Goal: Check status

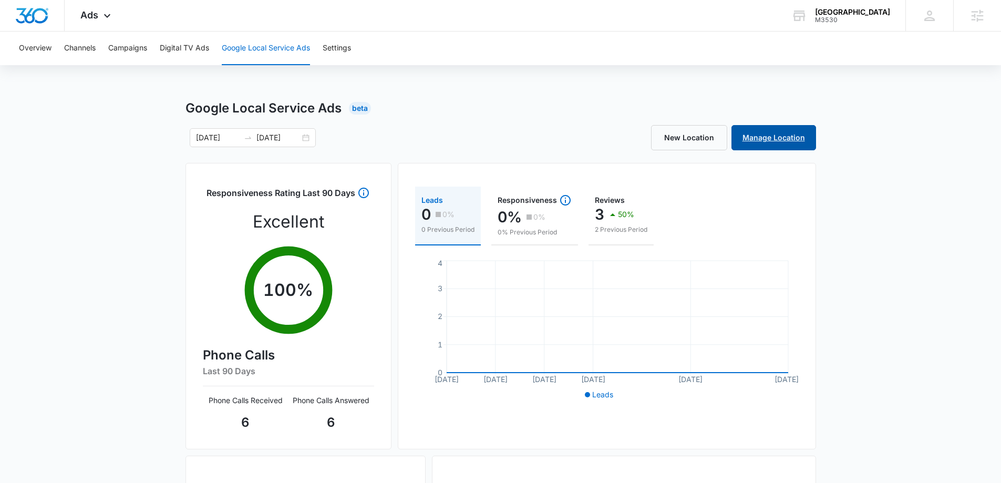
click at [782, 139] on link "Manage Location" at bounding box center [773, 137] width 85 height 25
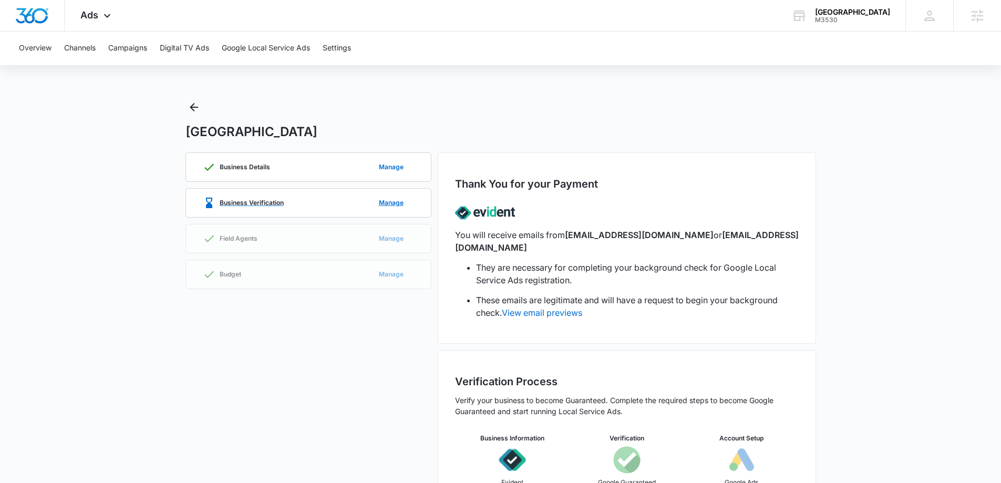
click at [263, 200] on p "Business Verification" at bounding box center [252, 203] width 64 height 6
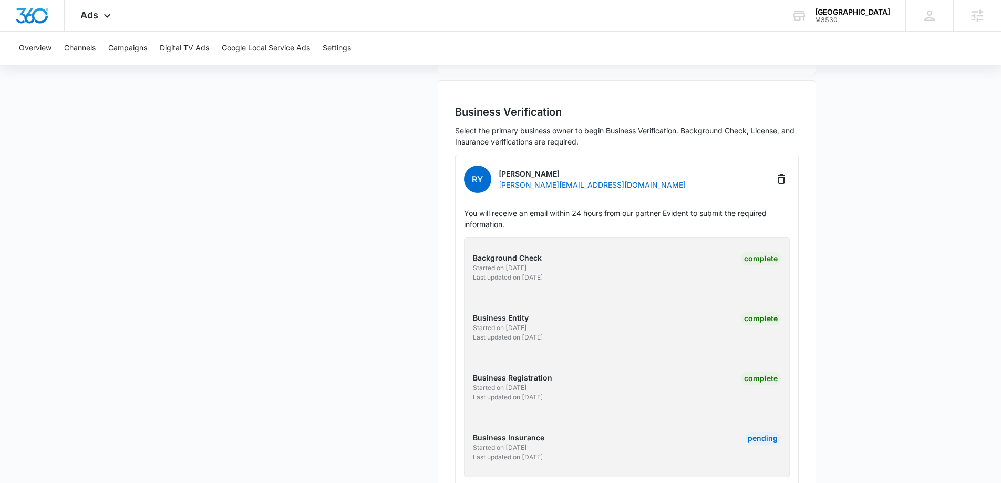
scroll to position [290, 0]
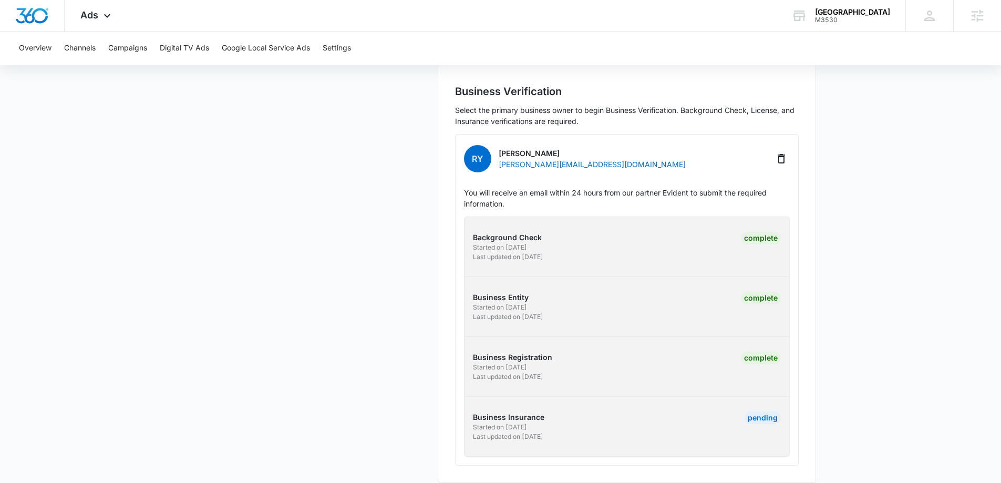
drag, startPoint x: 471, startPoint y: 405, endPoint x: 577, endPoint y: 435, distance: 110.3
click at [577, 435] on div "Background Check Started on [DATE] Last updated on [DATE] Complete Business Ent…" at bounding box center [627, 336] width 326 height 240
click at [366, 374] on div "Business Details Manage Business Verification Manage Field Agents Manage Budget…" at bounding box center [308, 172] width 246 height 621
click at [753, 411] on div "Pending" at bounding box center [763, 417] width 36 height 13
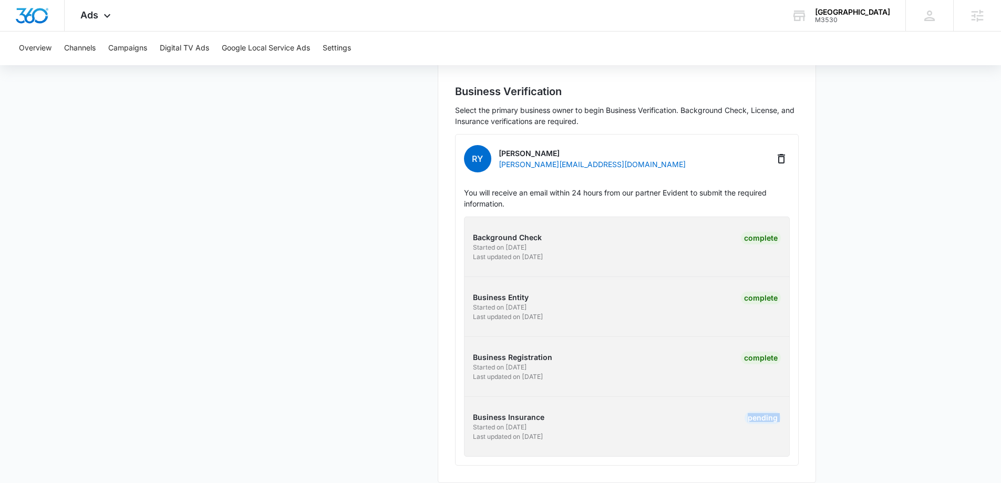
click at [753, 411] on div "Pending" at bounding box center [763, 417] width 36 height 13
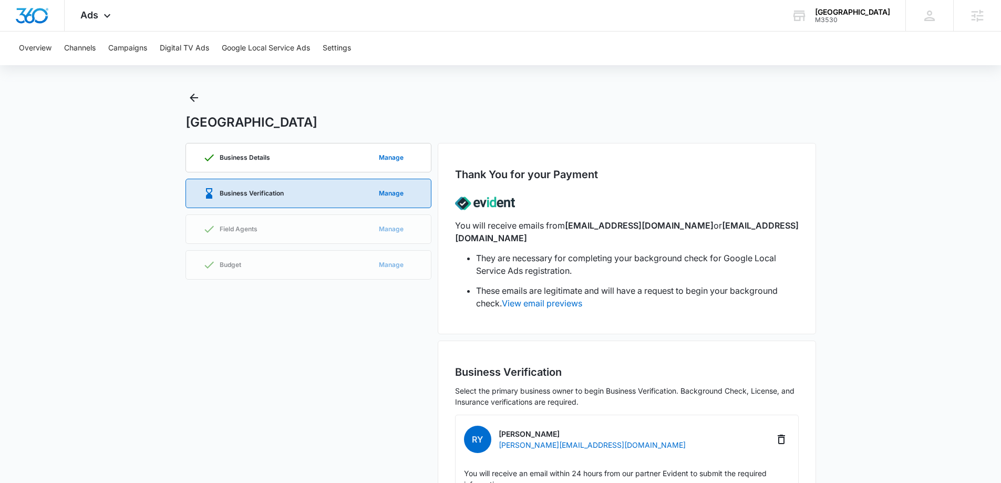
scroll to position [0, 0]
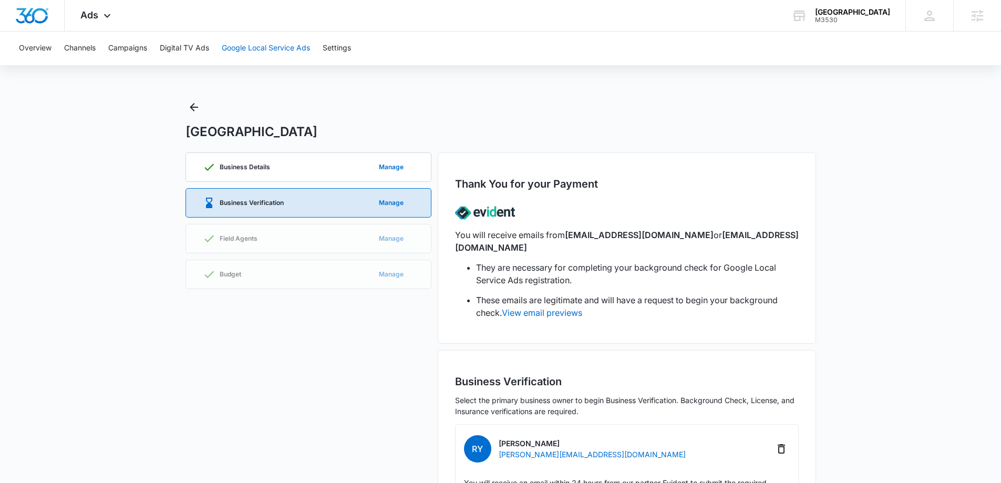
click at [244, 51] on button "Google Local Service Ads" at bounding box center [266, 49] width 88 height 34
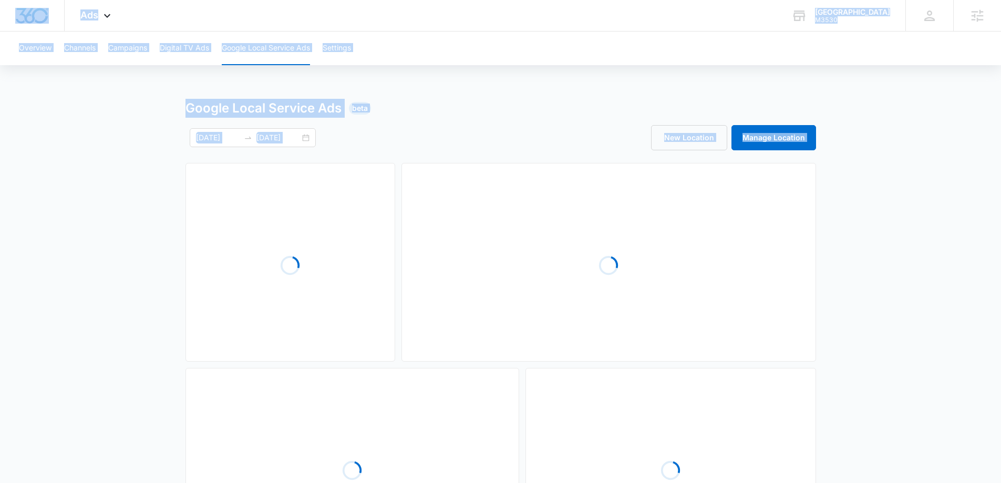
click at [139, 234] on div "Google Local Service Ads Beta [DATE] [DATE] New Location Manage Location Loadin…" at bounding box center [500, 351] width 1001 height 505
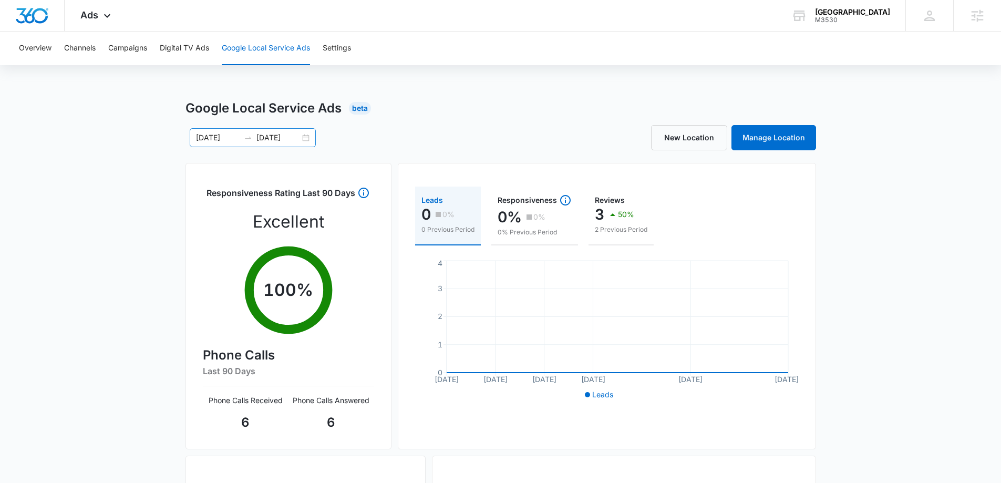
click at [307, 136] on div "[DATE] [DATE]" at bounding box center [253, 137] width 126 height 19
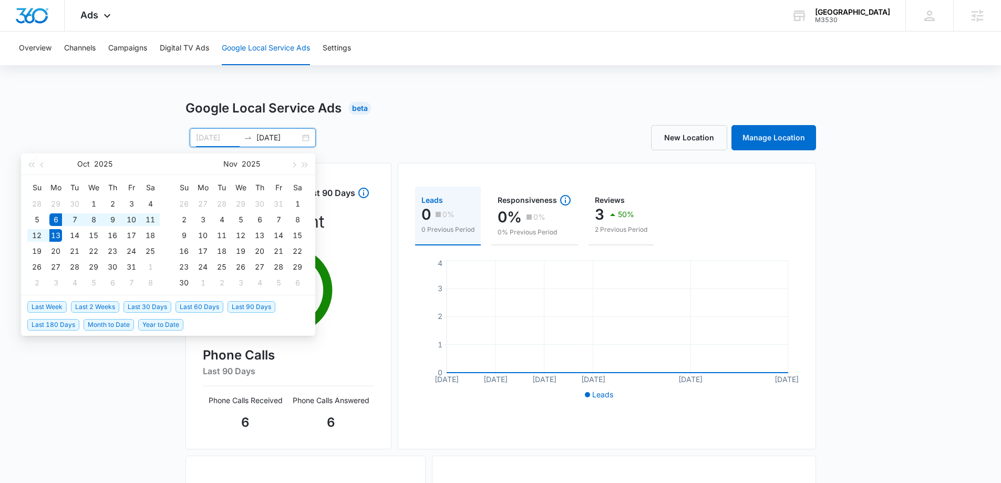
type input "[DATE]"
click at [48, 307] on span "Last Week" at bounding box center [46, 307] width 39 height 12
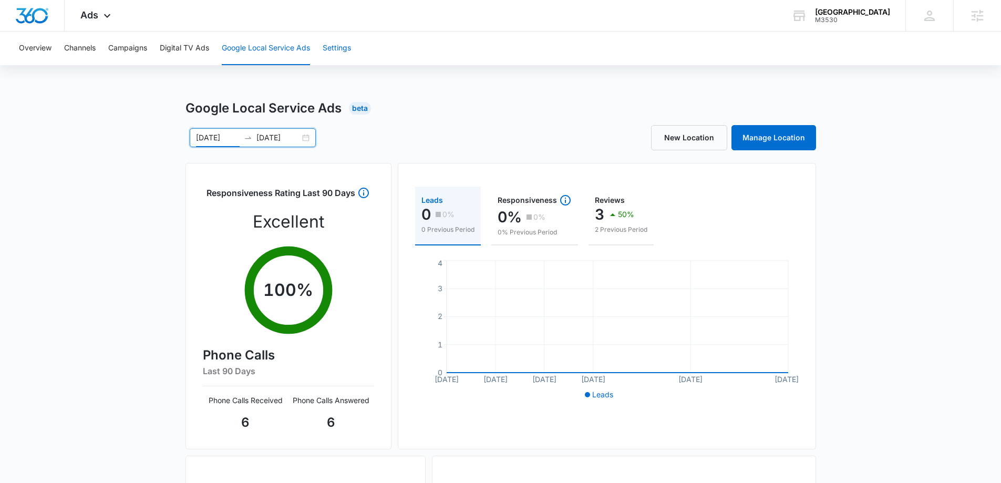
click at [335, 43] on button "Settings" at bounding box center [337, 49] width 28 height 34
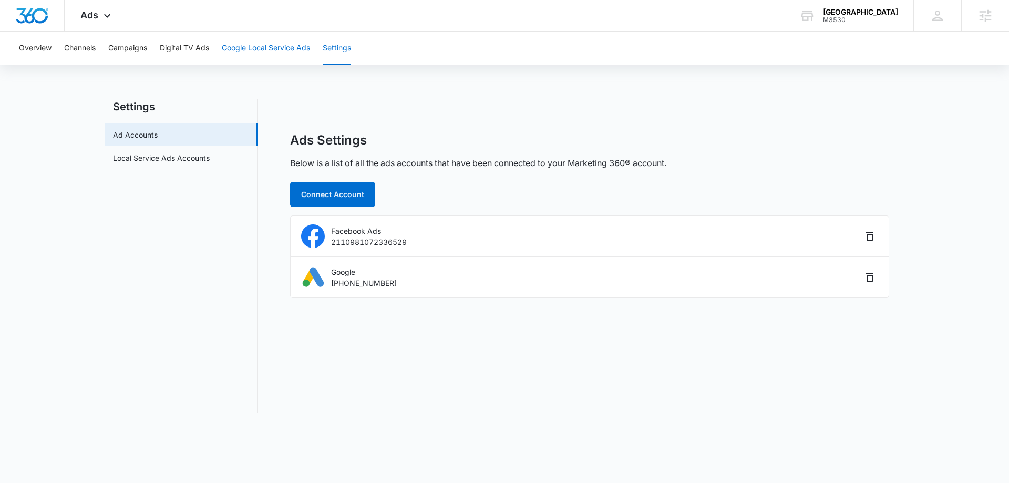
click at [264, 37] on button "Google Local Service Ads" at bounding box center [266, 49] width 88 height 34
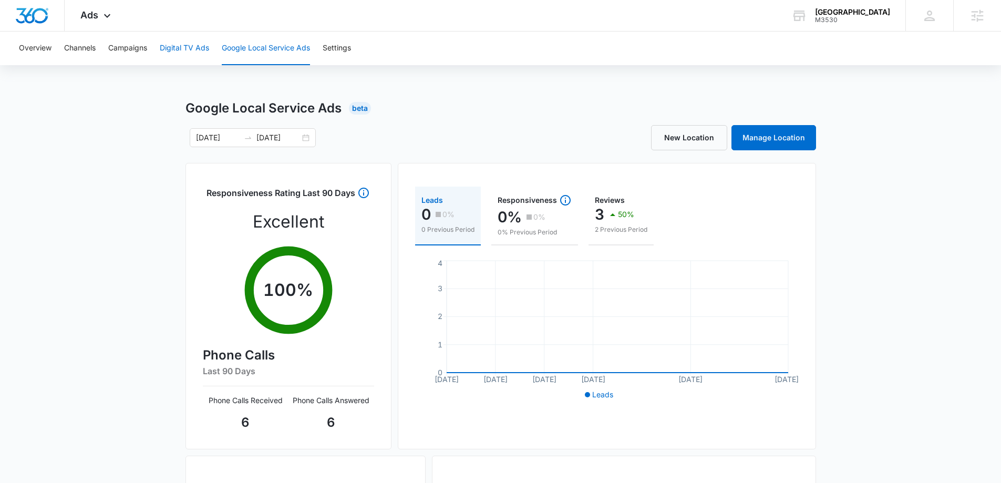
click at [190, 50] on button "Digital TV Ads" at bounding box center [184, 49] width 49 height 34
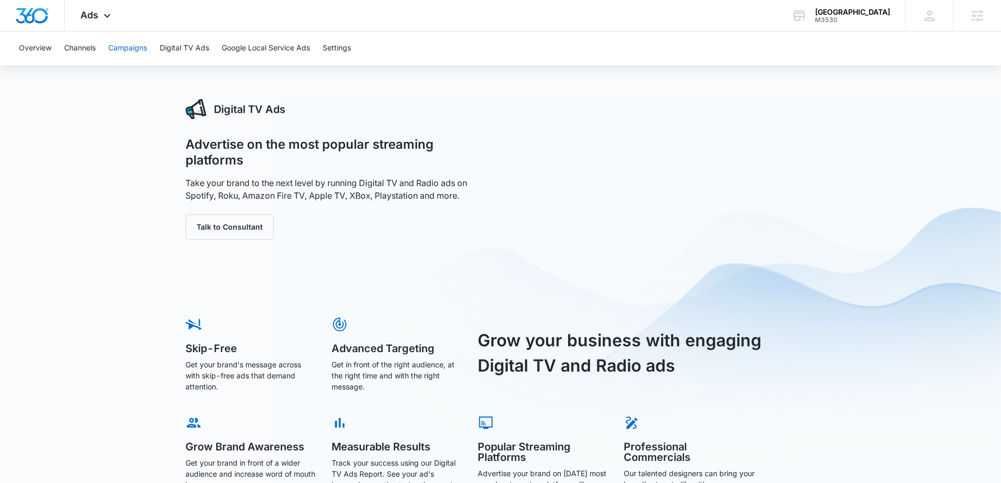
click at [130, 55] on button "Campaigns" at bounding box center [127, 49] width 39 height 34
